Goal: Task Accomplishment & Management: Complete application form

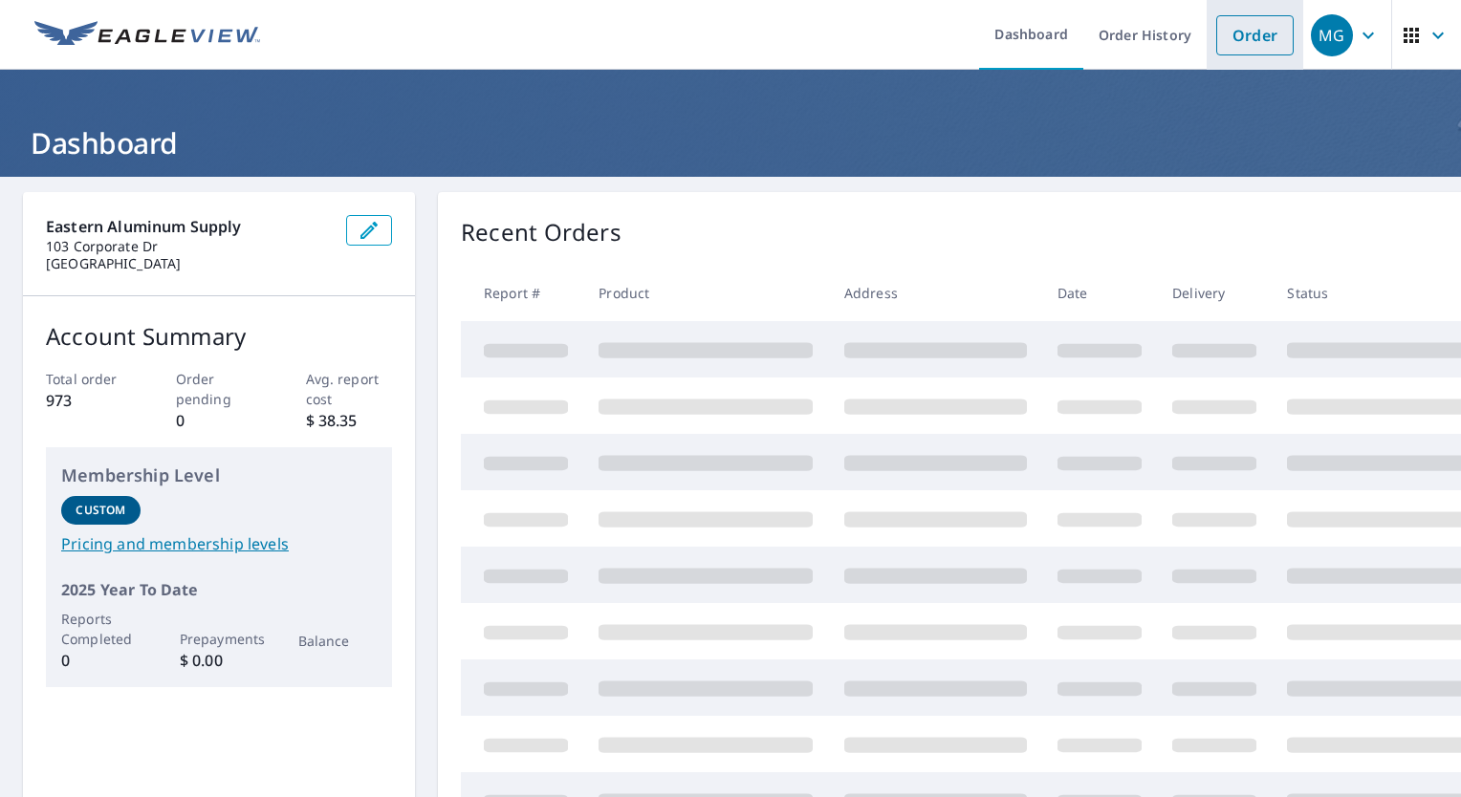
click at [1242, 40] on link "Order" at bounding box center [1254, 35] width 77 height 40
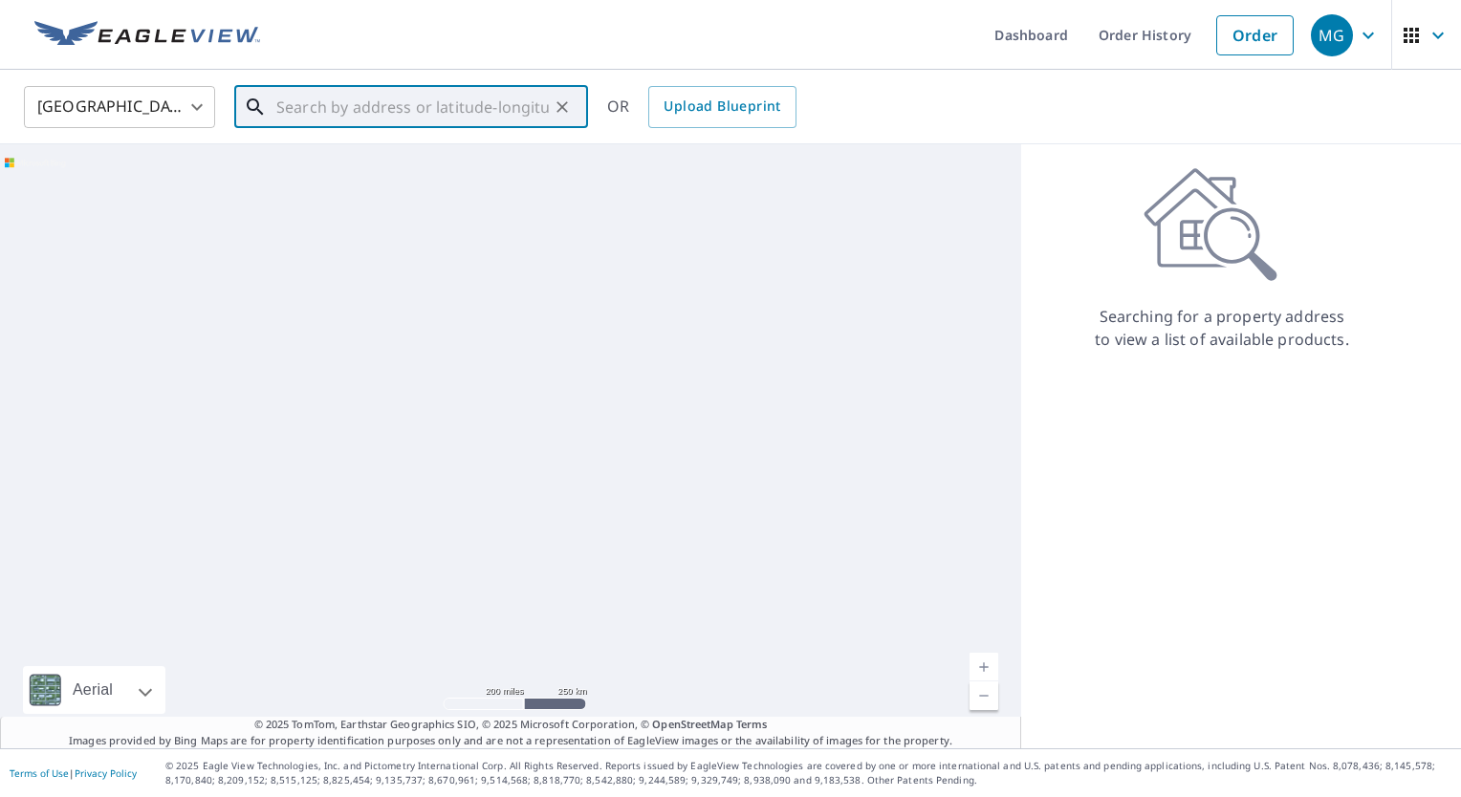
click at [318, 105] on input "text" at bounding box center [412, 107] width 272 height 54
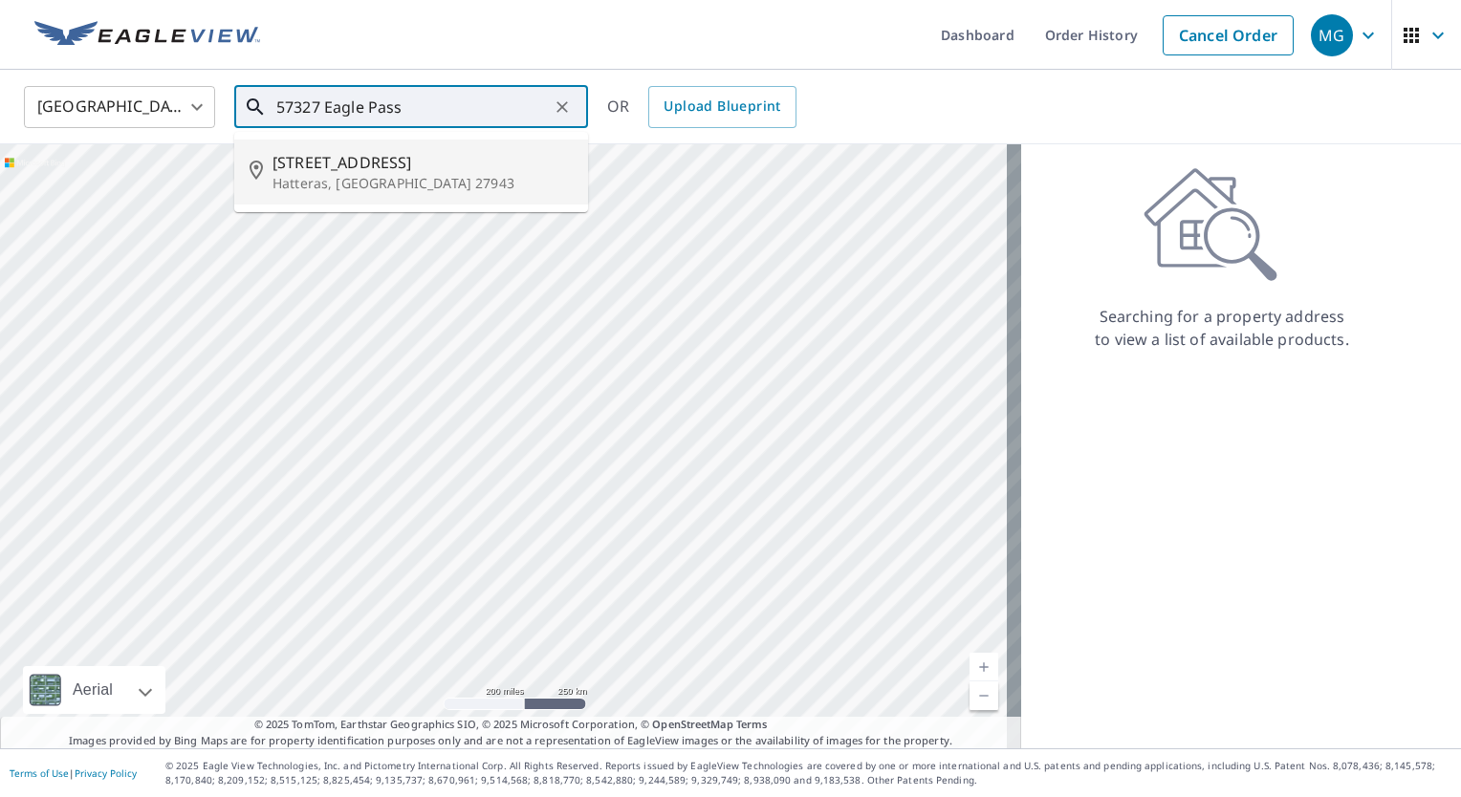
click at [394, 169] on span "[STREET_ADDRESS]" at bounding box center [422, 162] width 300 height 23
type input "[STREET_ADDRESS]"
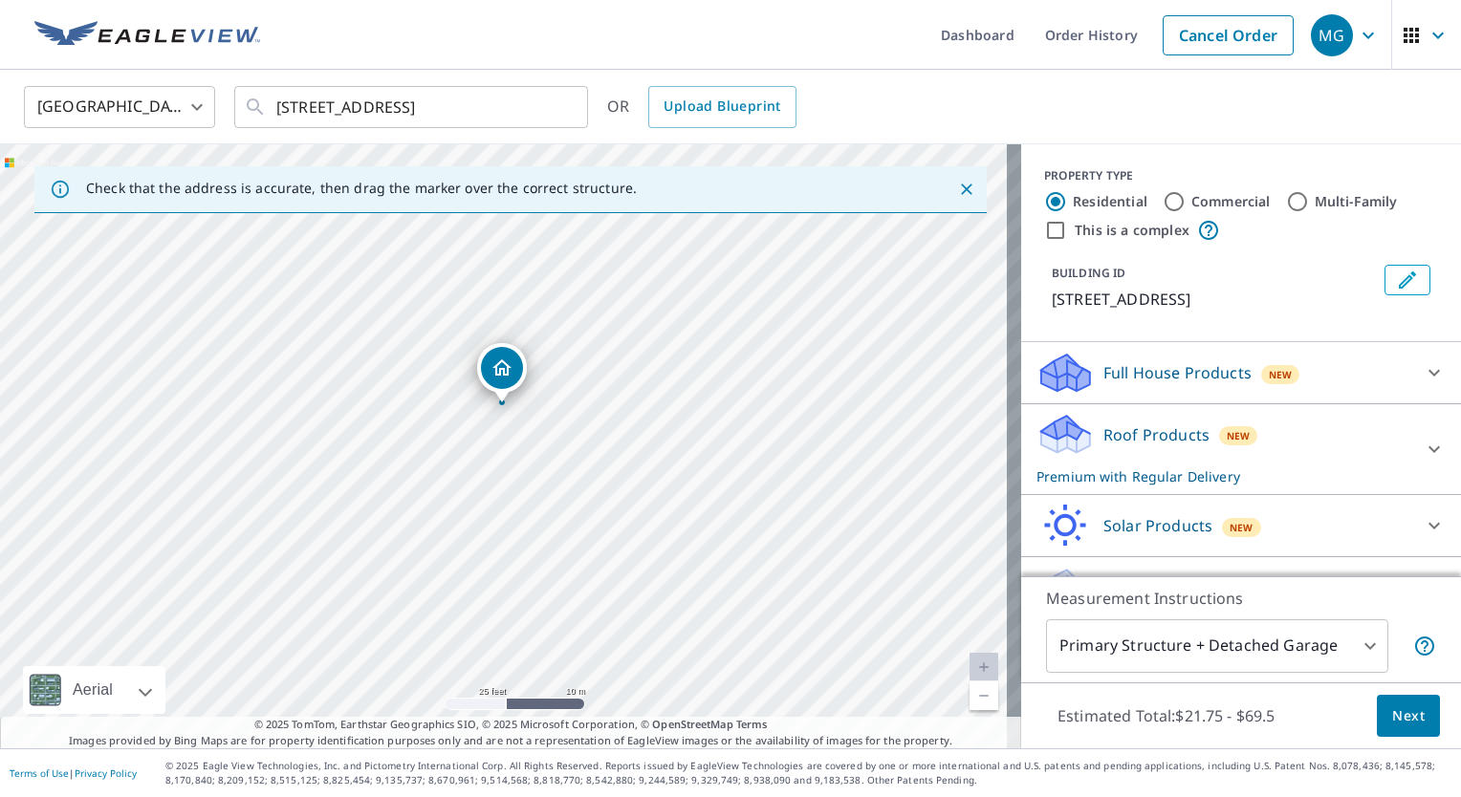
click at [1392, 716] on span "Next" at bounding box center [1408, 716] width 32 height 24
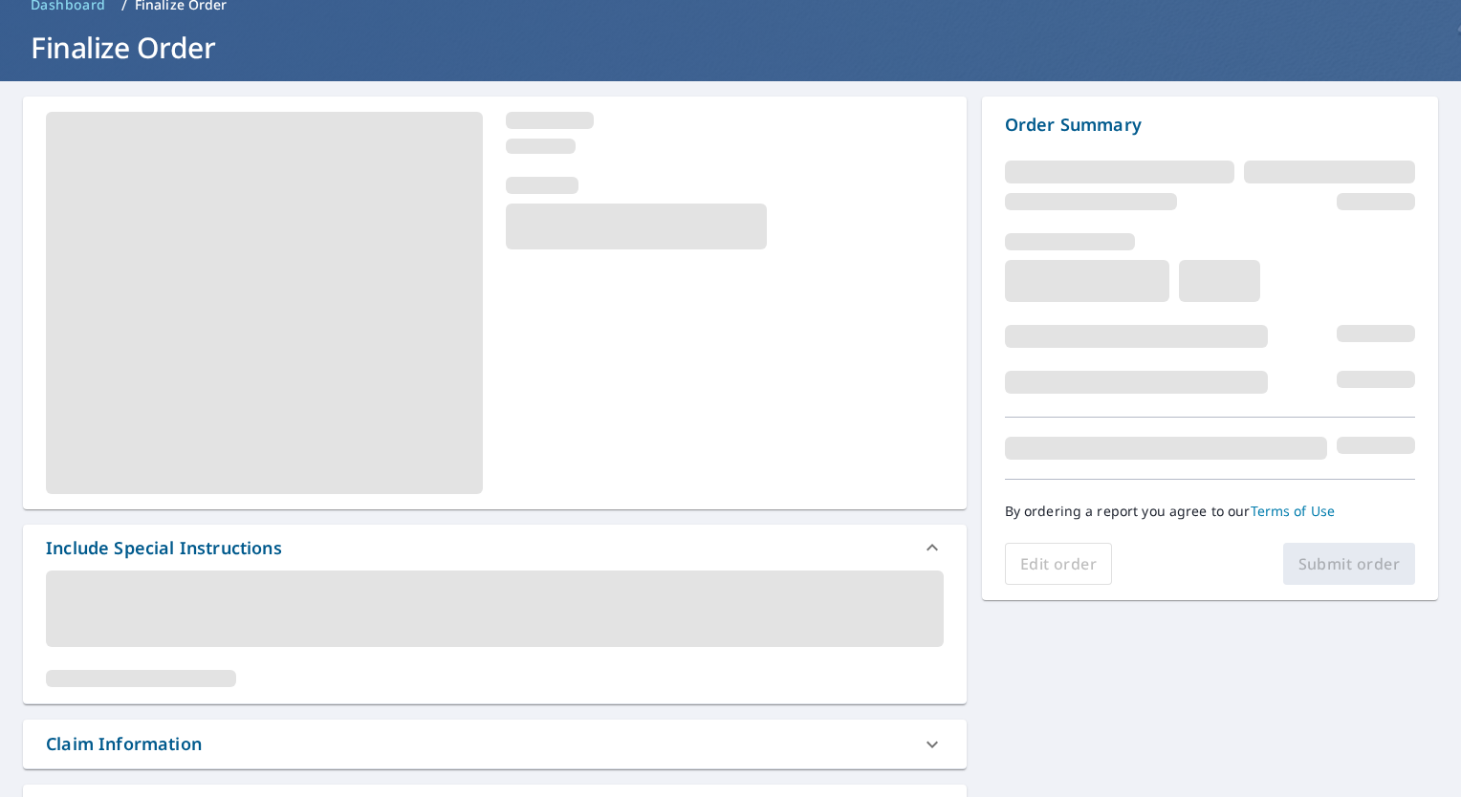
scroll to position [478, 0]
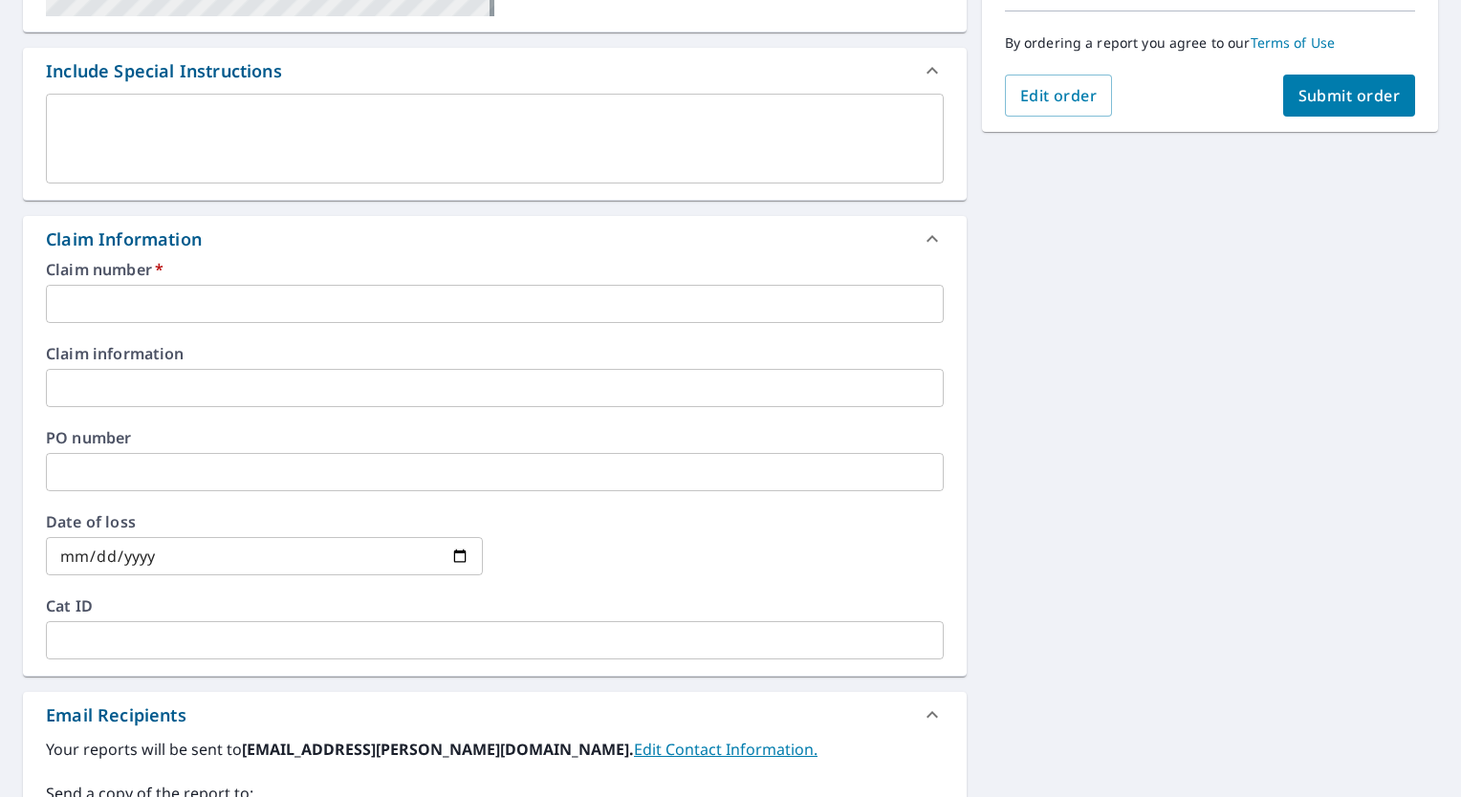
click at [98, 304] on input "text" at bounding box center [495, 304] width 898 height 38
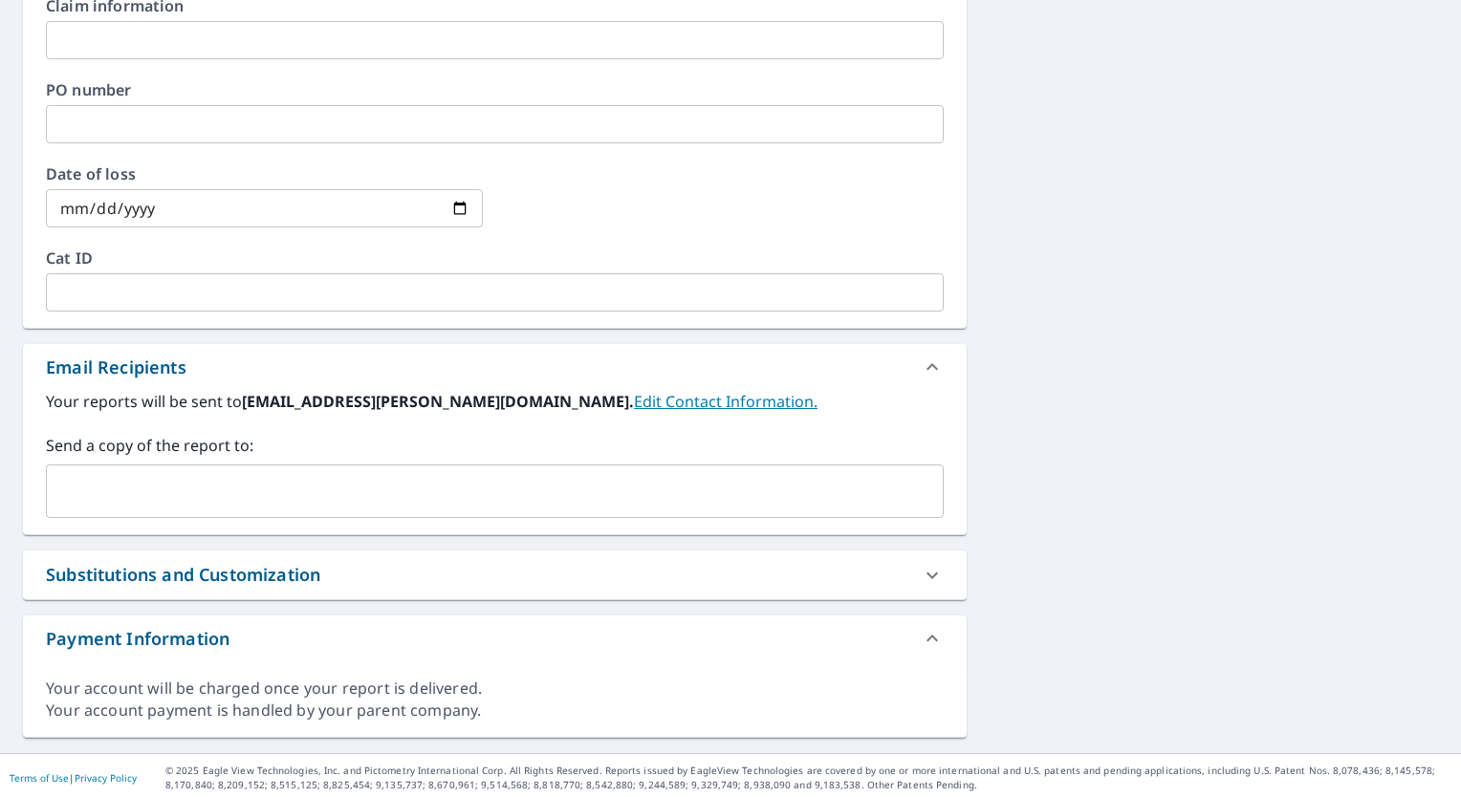
scroll to position [829, 0]
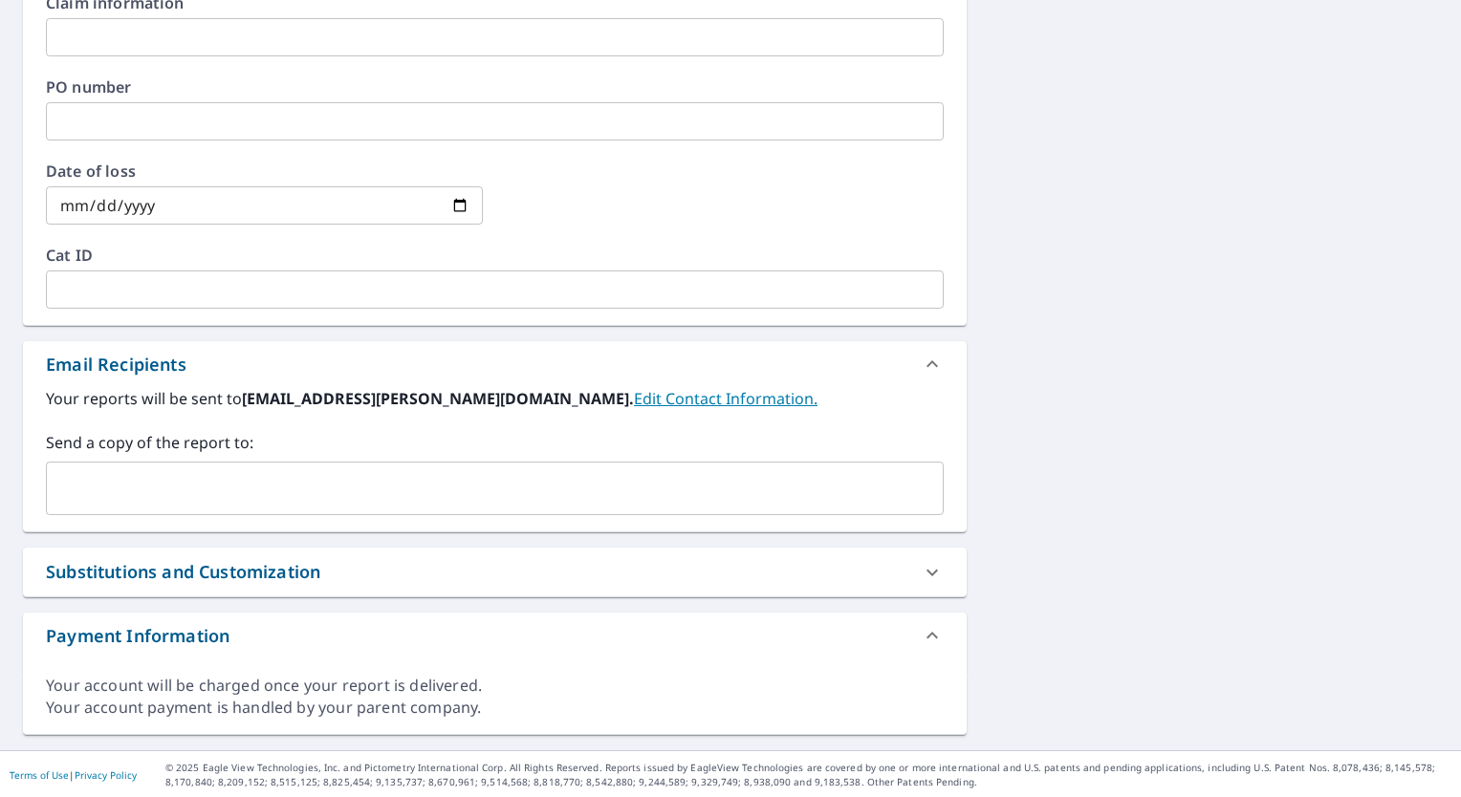
type input "Little- Eagle Pass"
click at [144, 476] on input "text" at bounding box center [480, 488] width 852 height 36
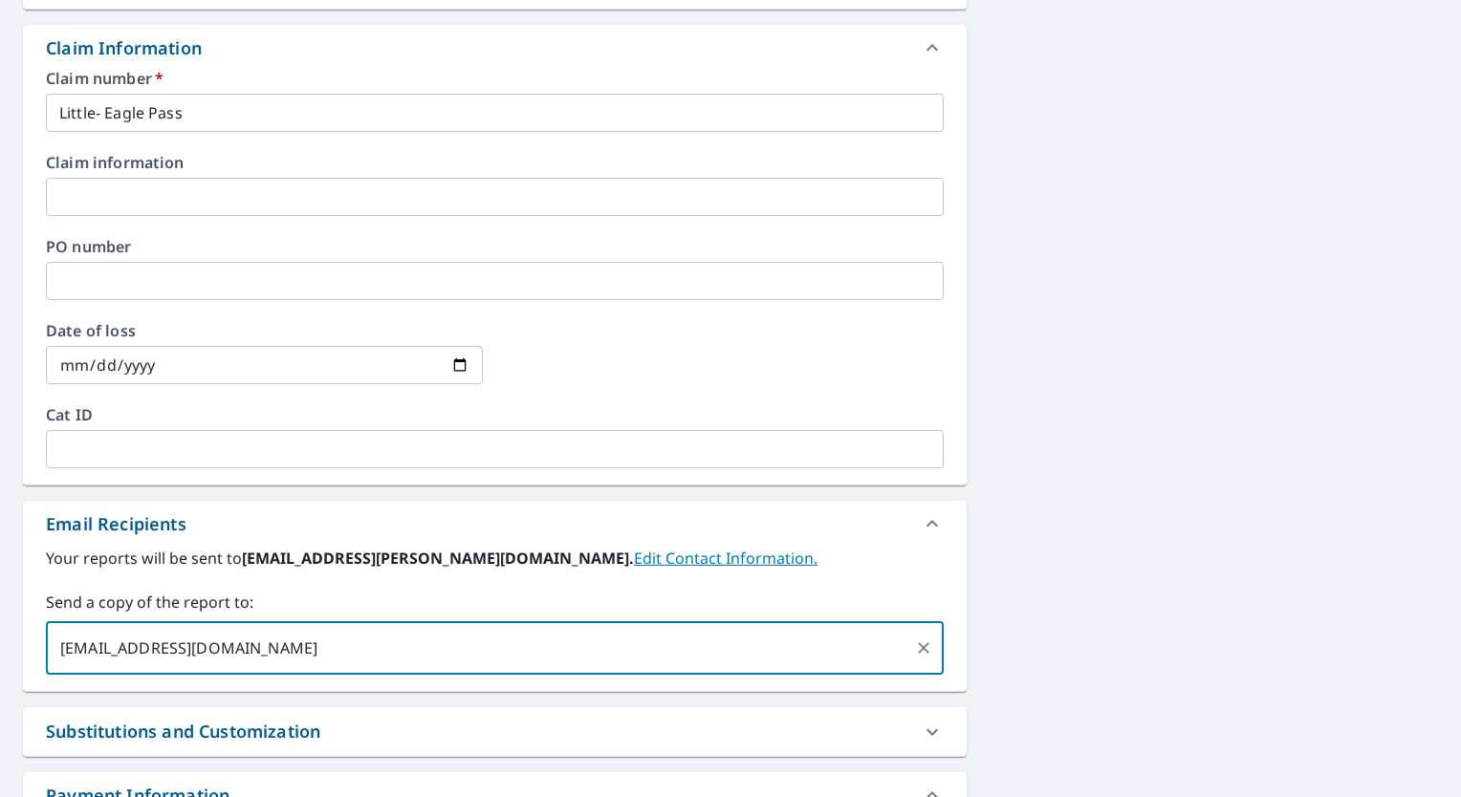
scroll to position [351, 0]
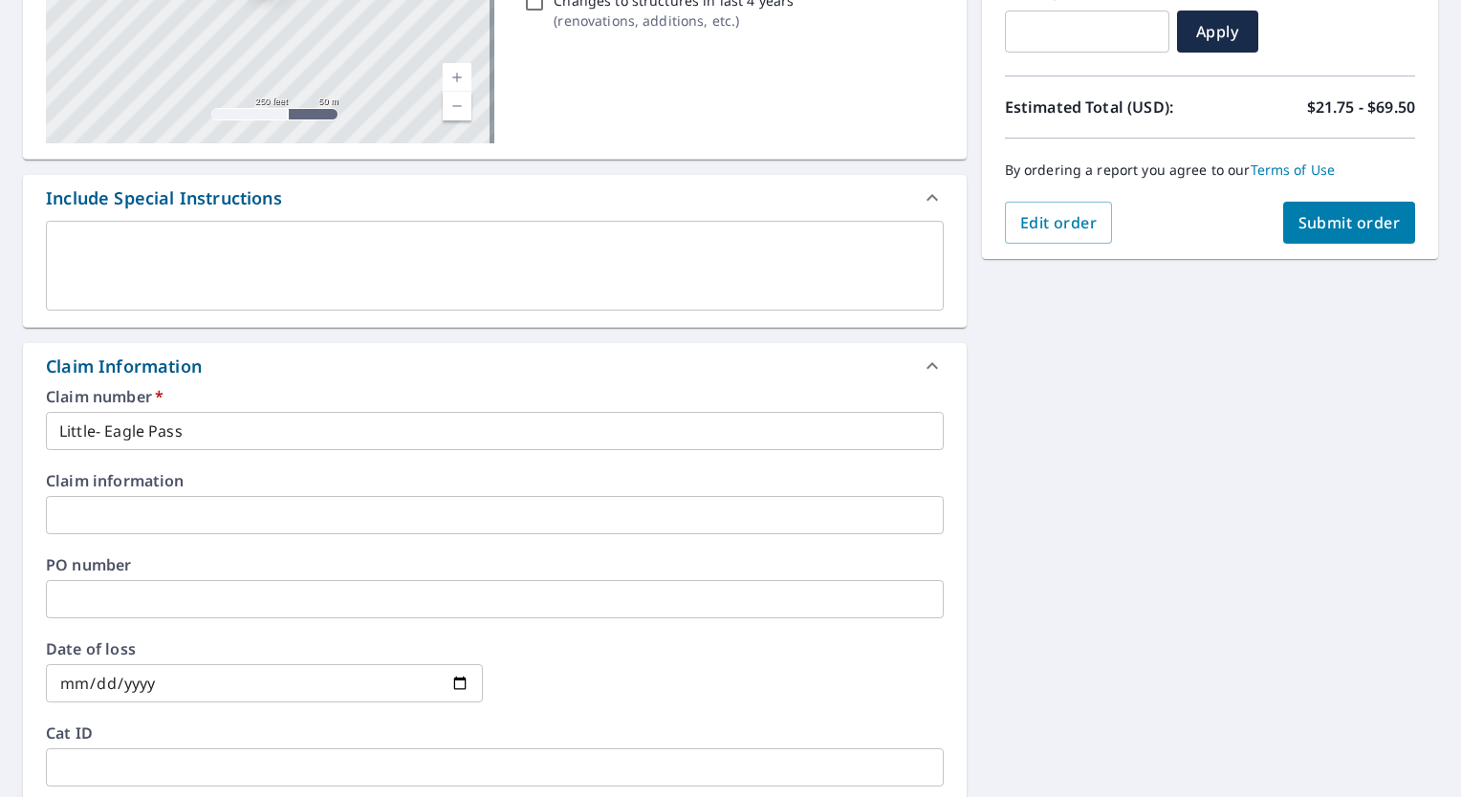
type input "[EMAIL_ADDRESS][DOMAIN_NAME]"
click at [1345, 227] on span "Submit order" at bounding box center [1349, 222] width 102 height 21
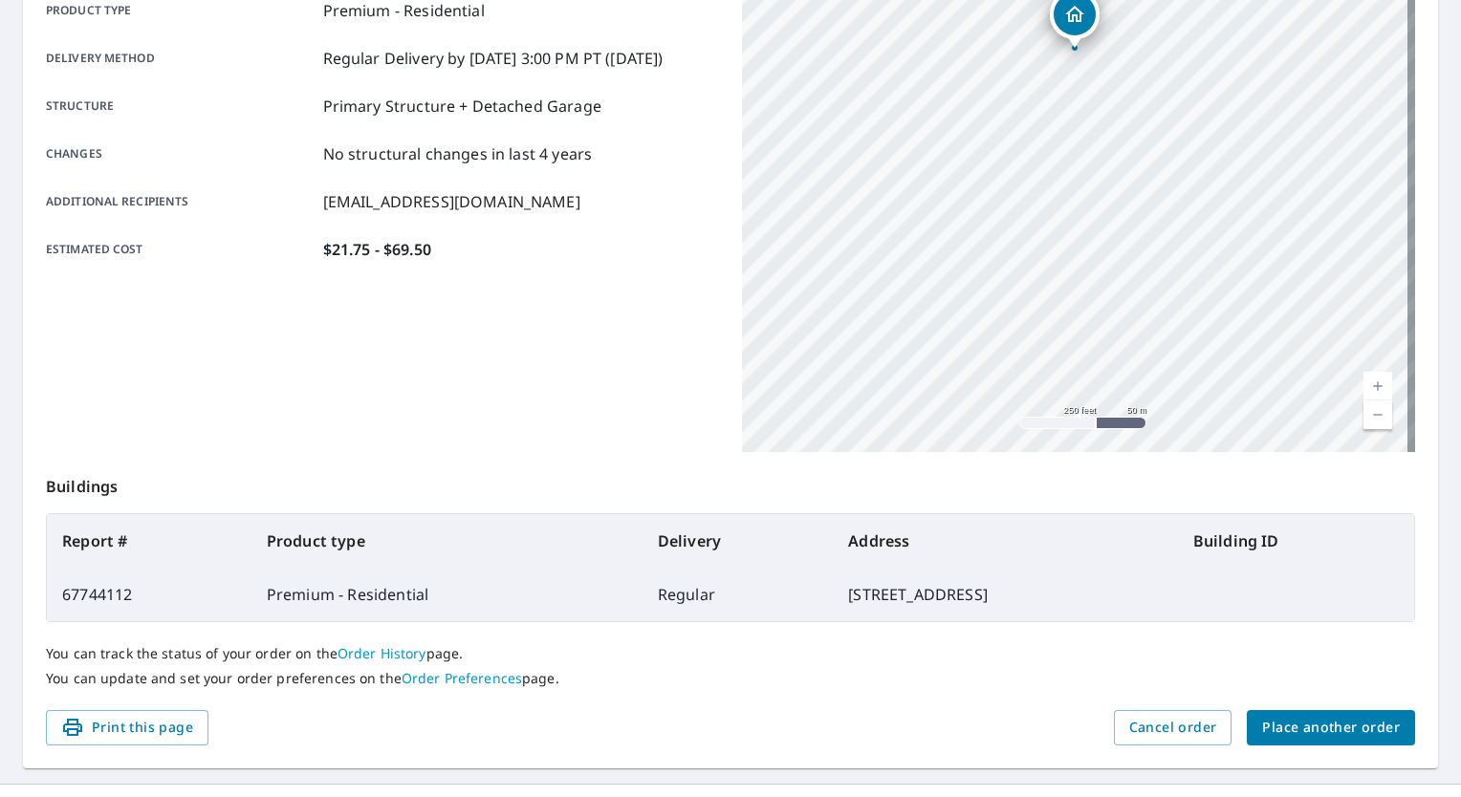
scroll to position [326, 0]
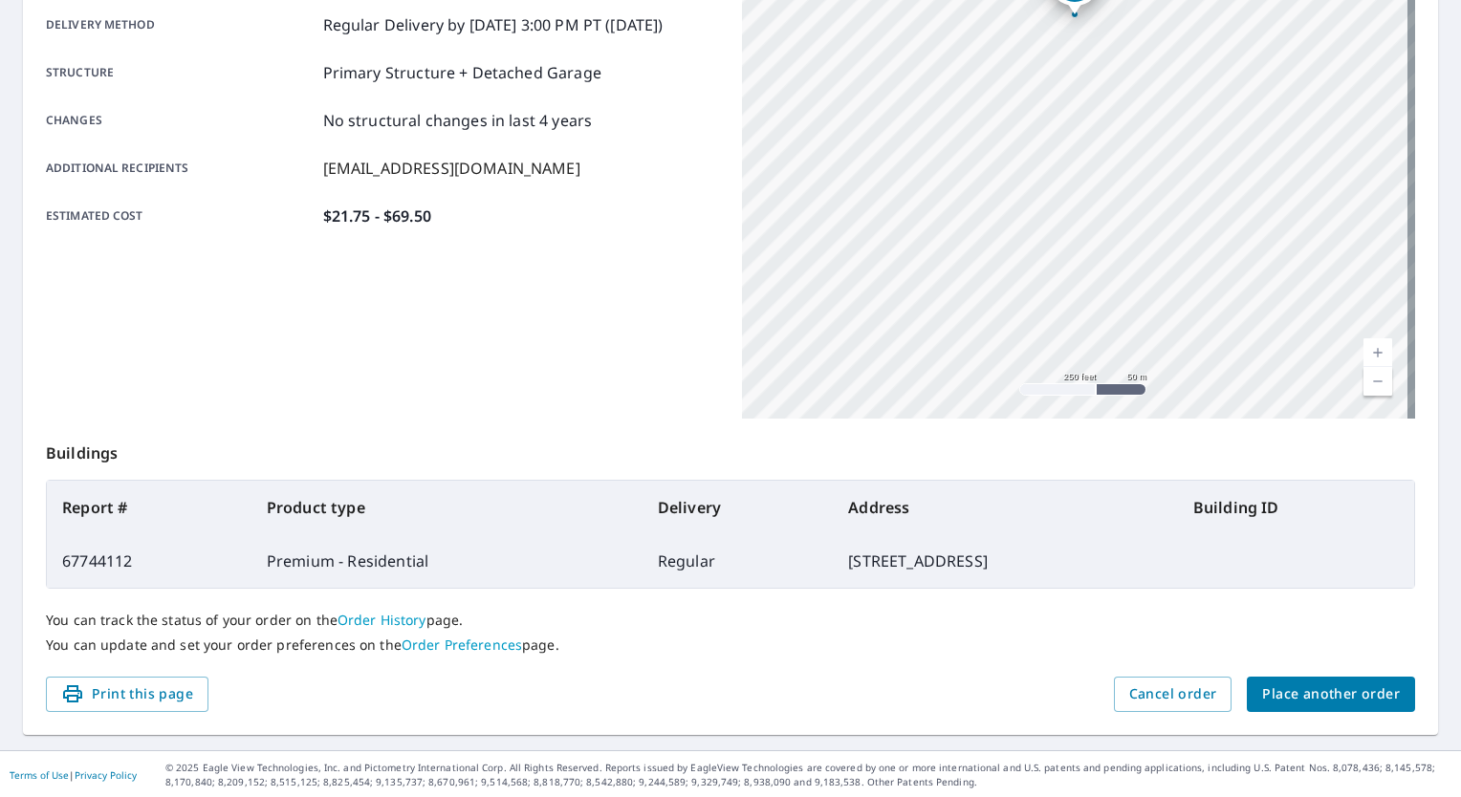
click at [1357, 697] on span "Place another order" at bounding box center [1331, 694] width 138 height 24
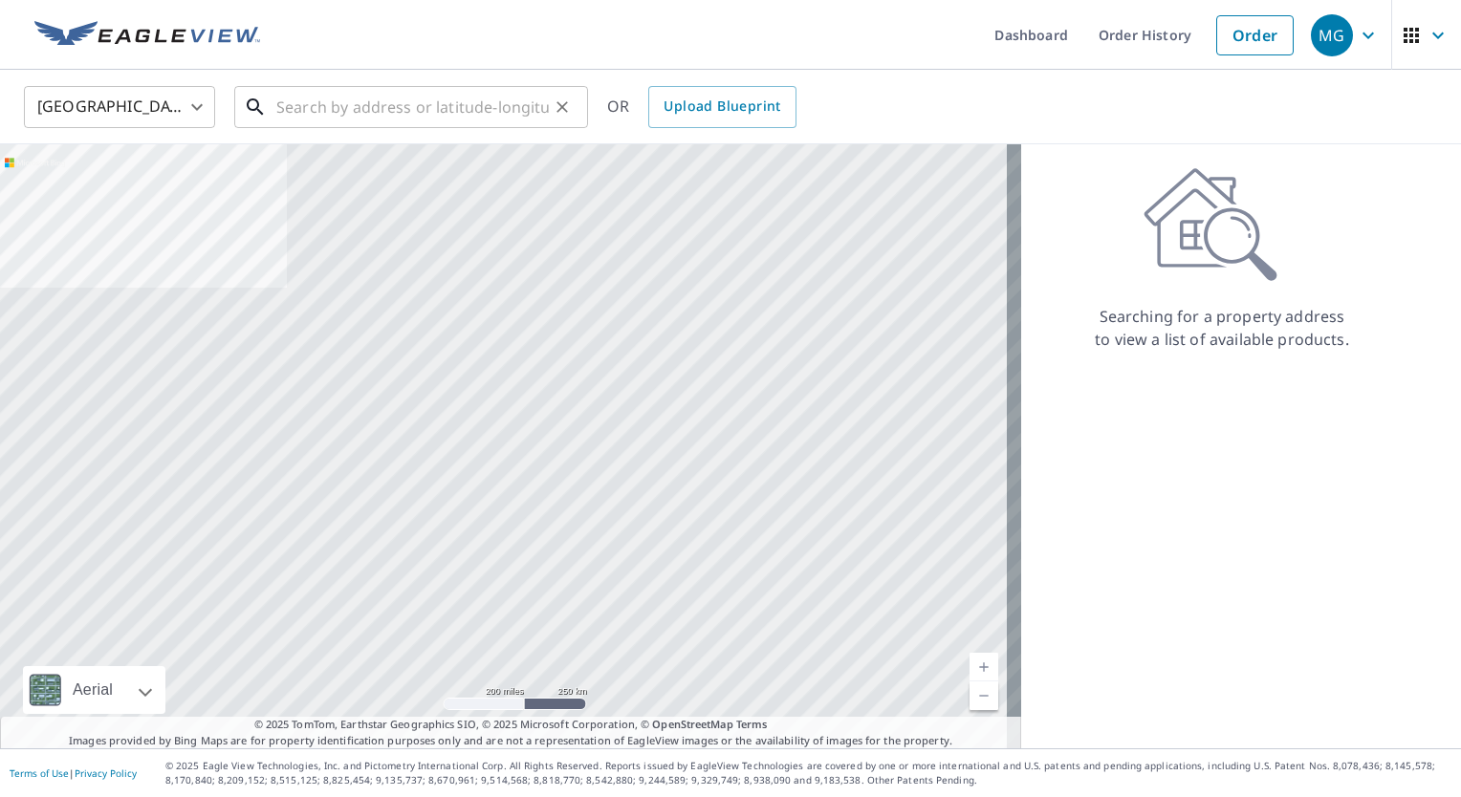
click at [344, 110] on input "text" at bounding box center [412, 107] width 272 height 54
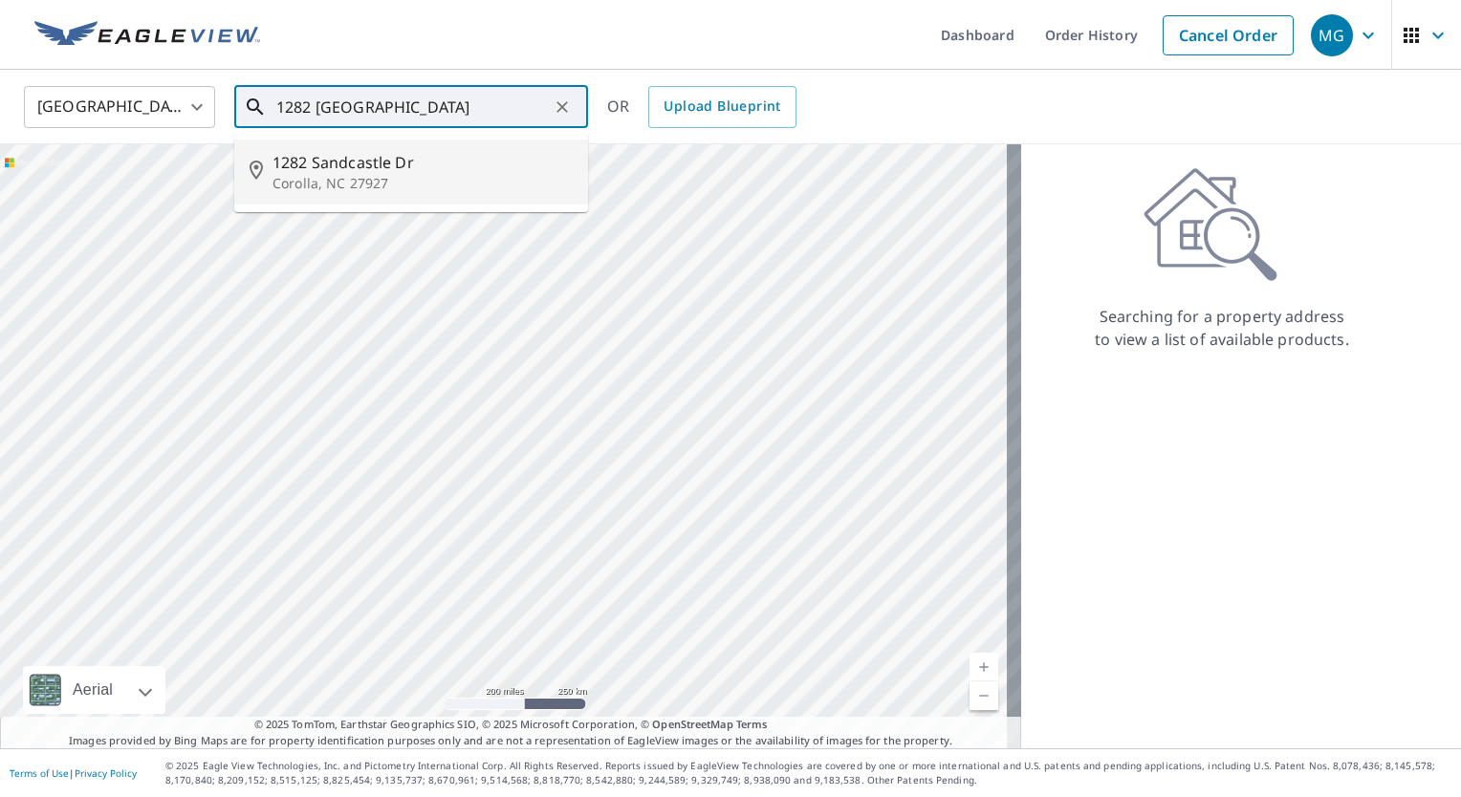
click at [348, 164] on span "1282 Sandcastle Dr" at bounding box center [422, 162] width 300 height 23
type input "[STREET_ADDRESS][PERSON_NAME]"
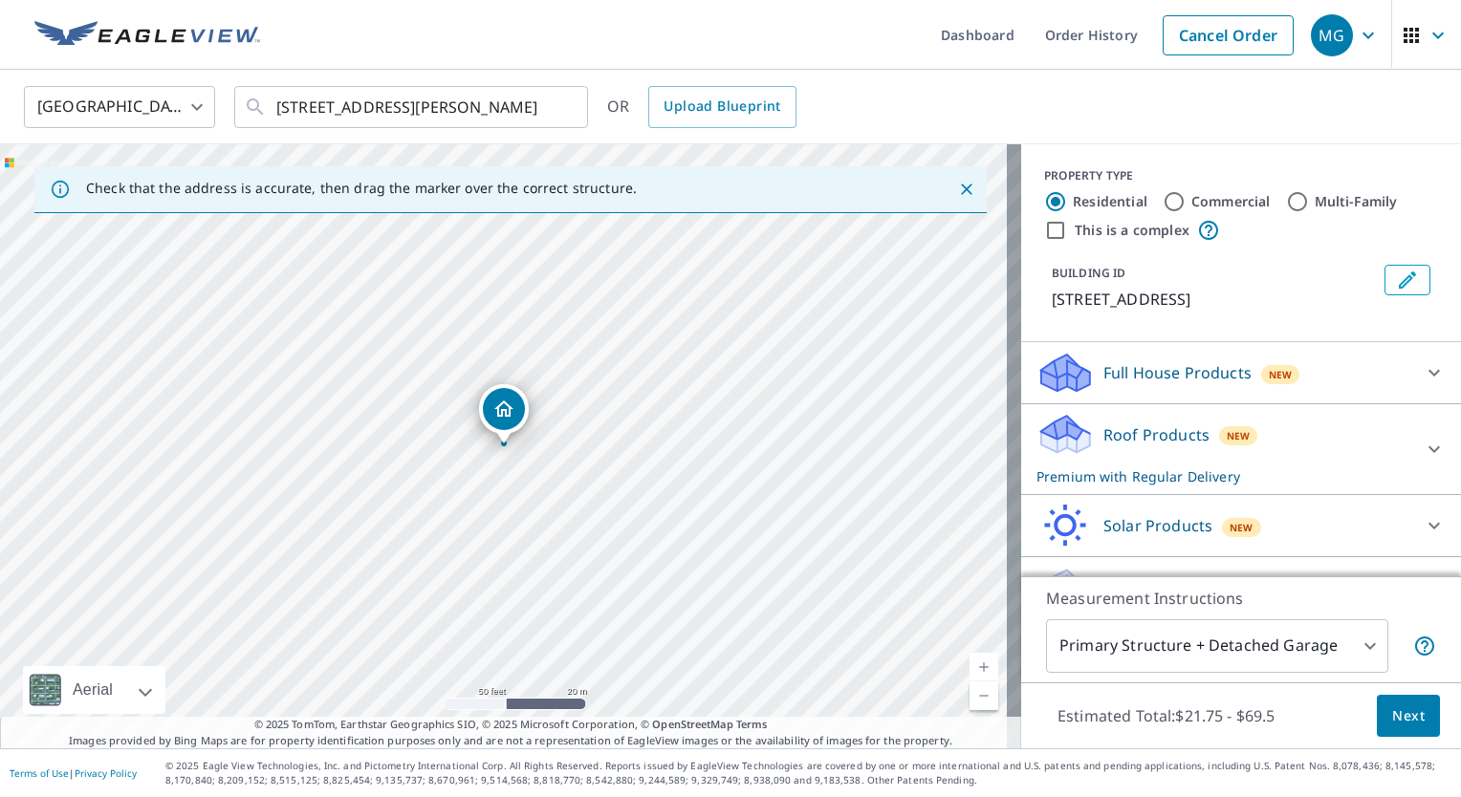
click at [1397, 728] on button "Next" at bounding box center [1407, 716] width 63 height 43
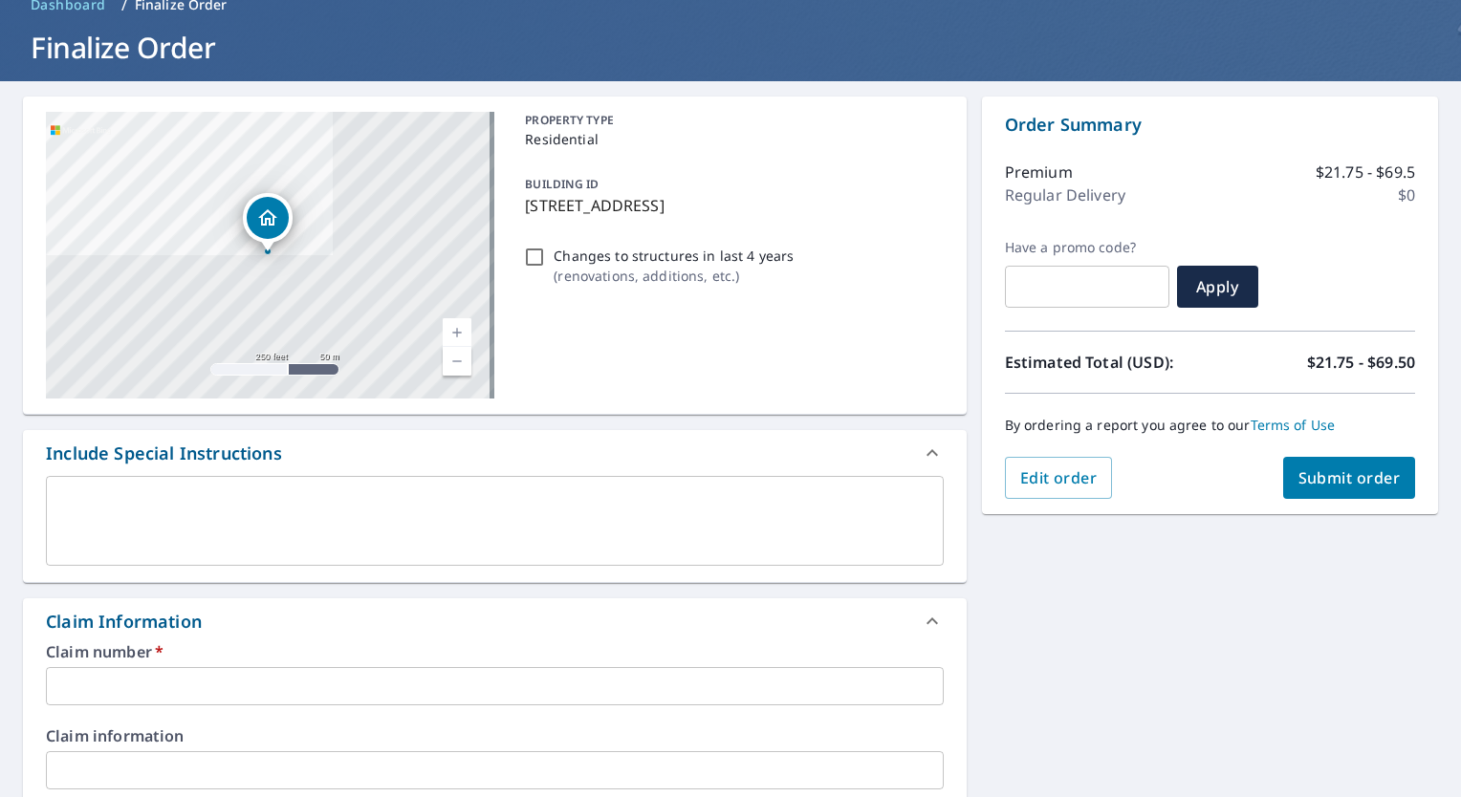
scroll to position [191, 0]
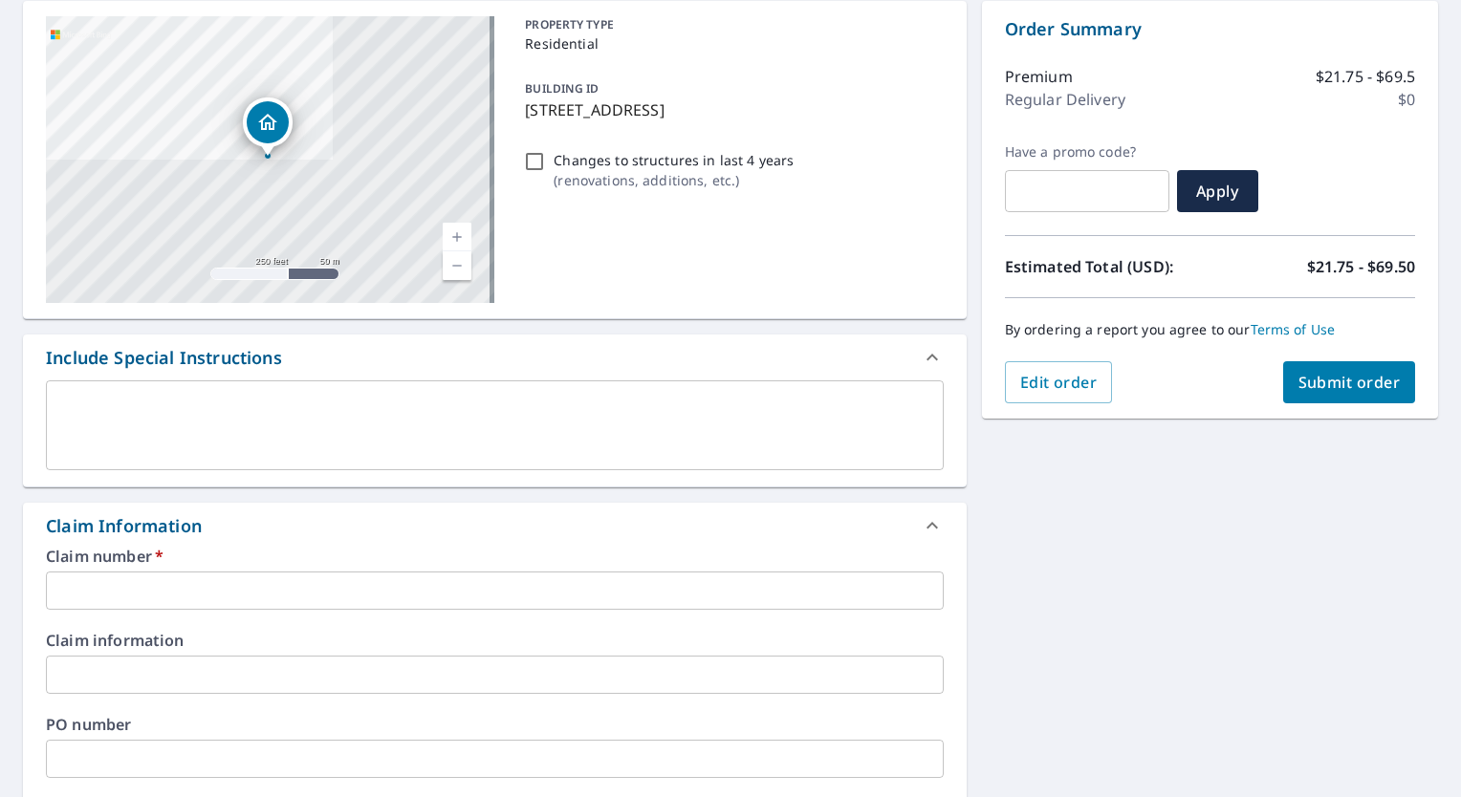
click at [176, 591] on input "text" at bounding box center [495, 591] width 898 height 38
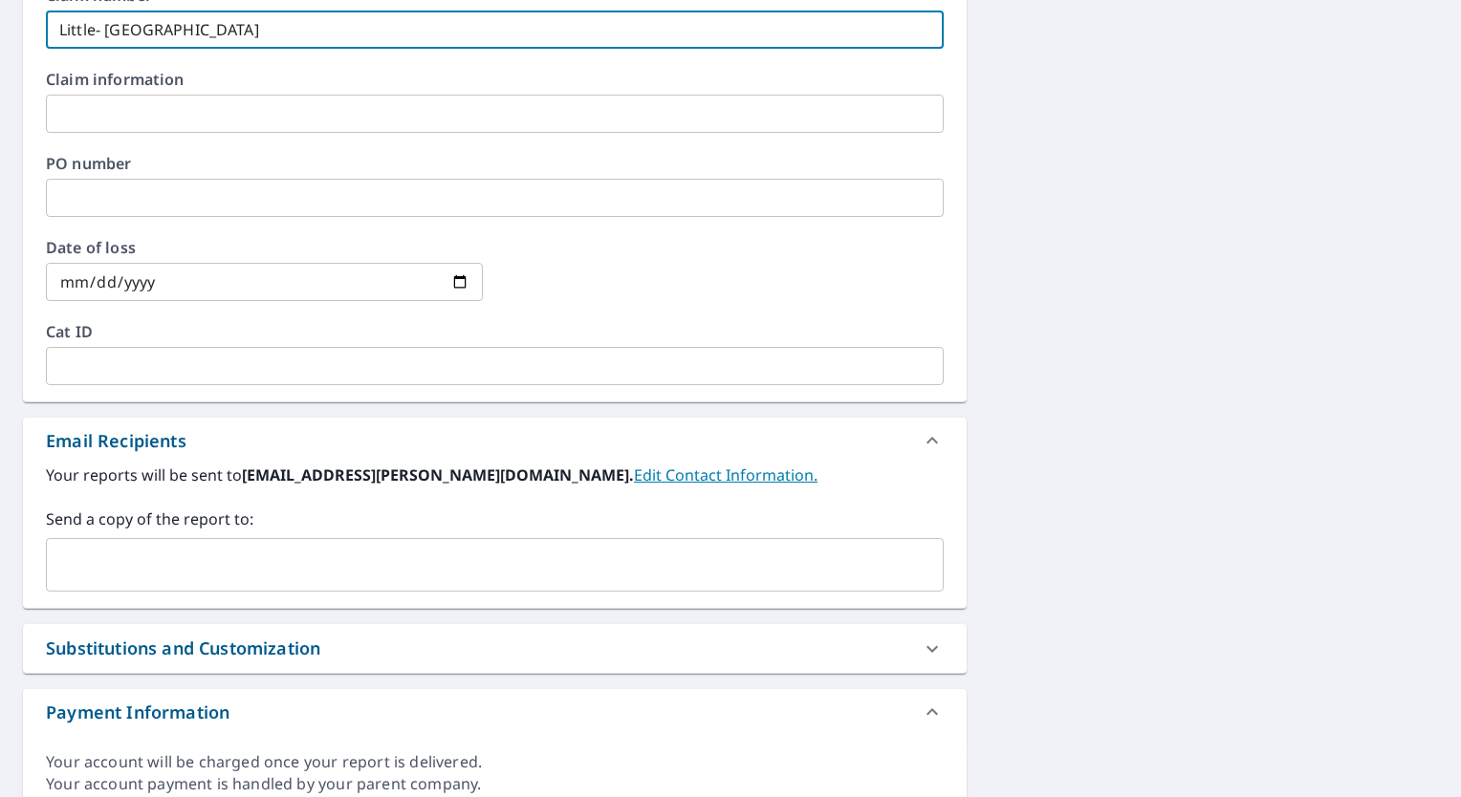
scroll to position [765, 0]
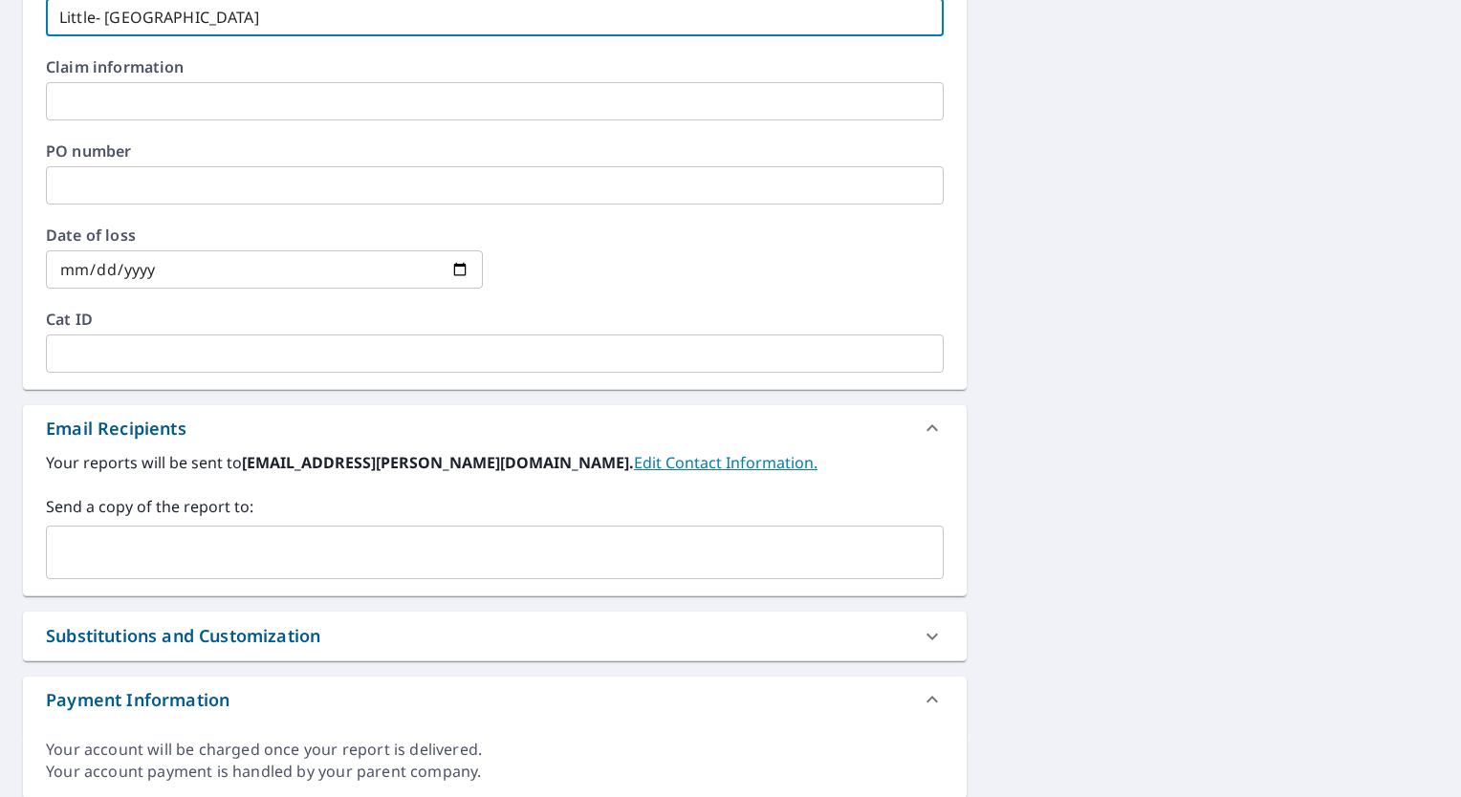
type input "Little- [GEOGRAPHIC_DATA]"
click at [92, 551] on input "text" at bounding box center [480, 552] width 852 height 36
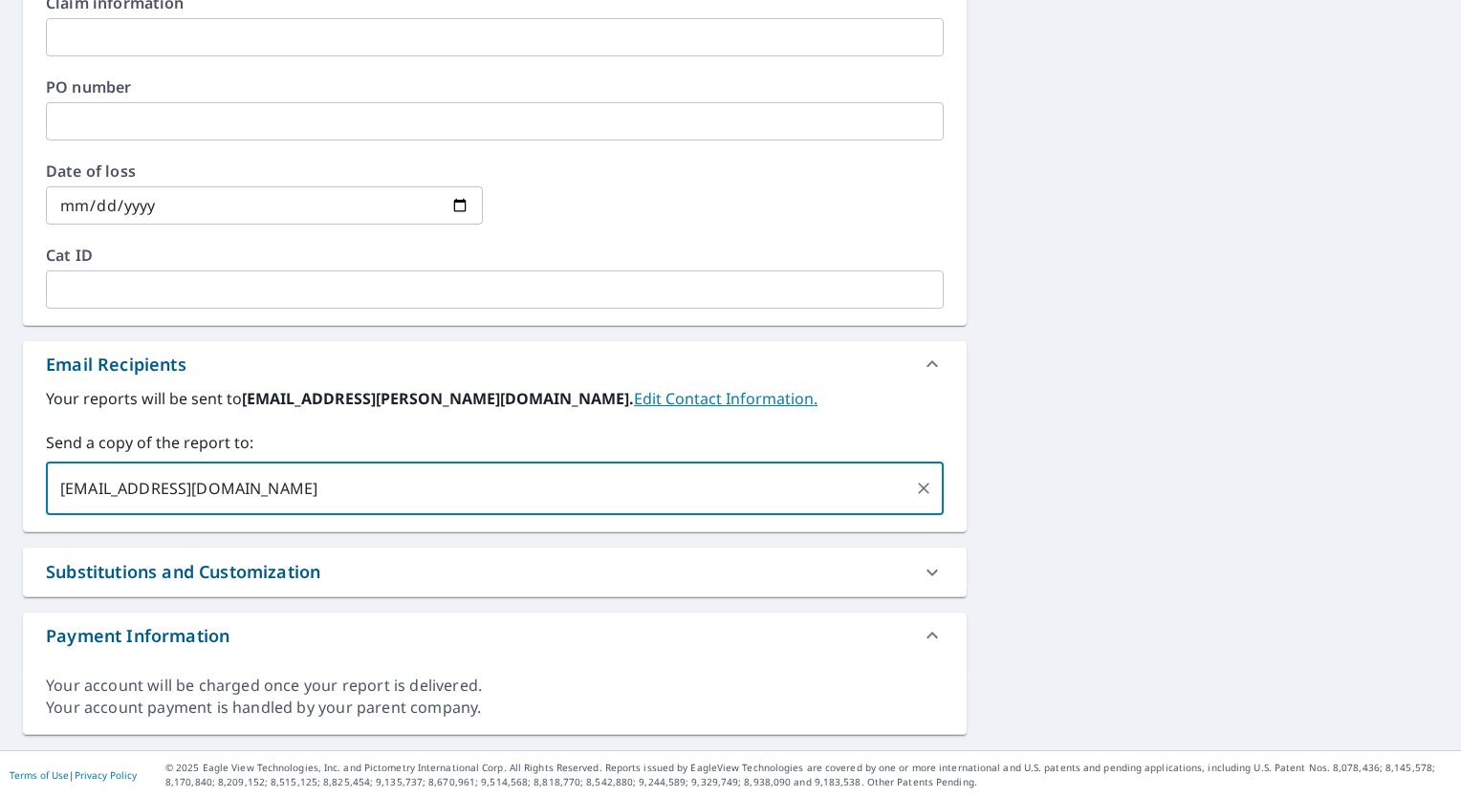
scroll to position [351, 0]
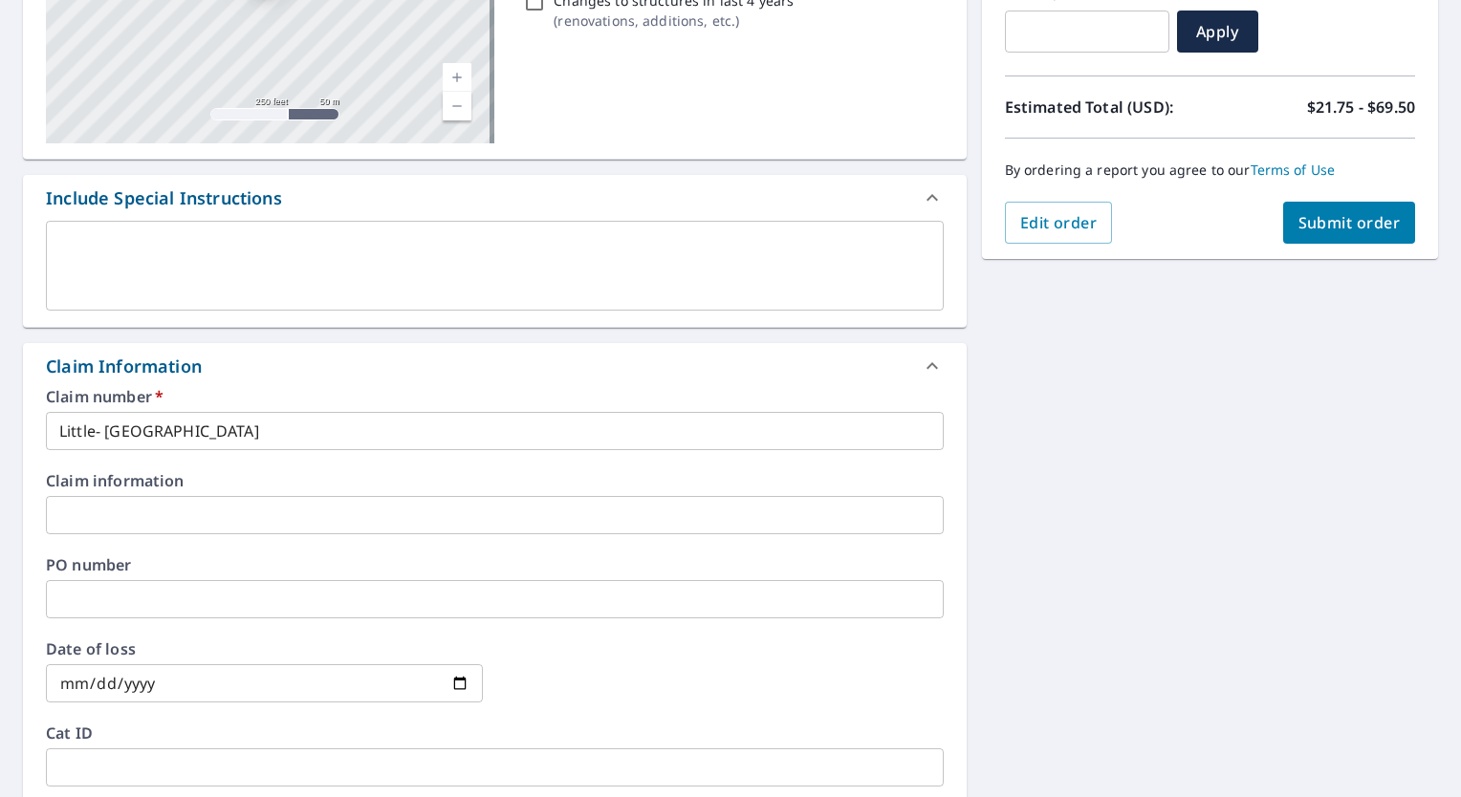
type input "[EMAIL_ADDRESS][DOMAIN_NAME]"
click at [1308, 224] on span "Submit order" at bounding box center [1349, 222] width 102 height 21
